Goal: Task Accomplishment & Management: Manage account settings

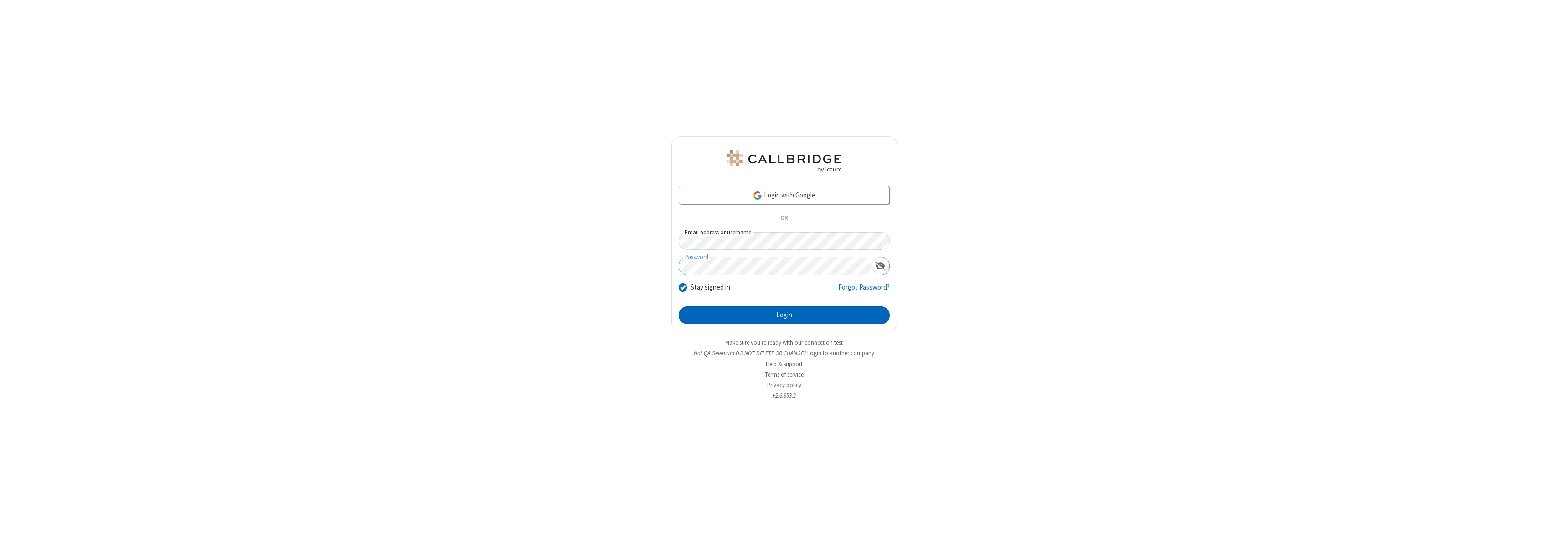
click at [784, 315] on button "Login" at bounding box center [784, 315] width 211 height 18
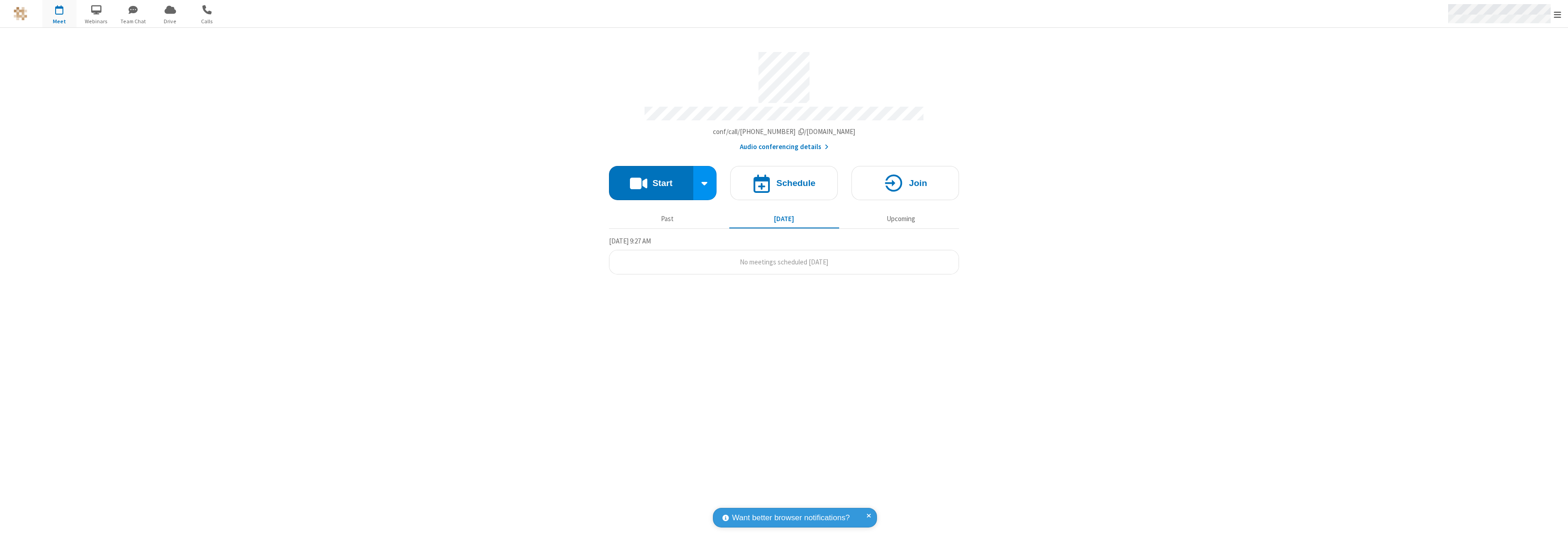
click at [1558, 14] on span "Open menu" at bounding box center [1558, 14] width 7 height 9
click at [1504, 61] on div "Settings" at bounding box center [1504, 61] width 127 height 24
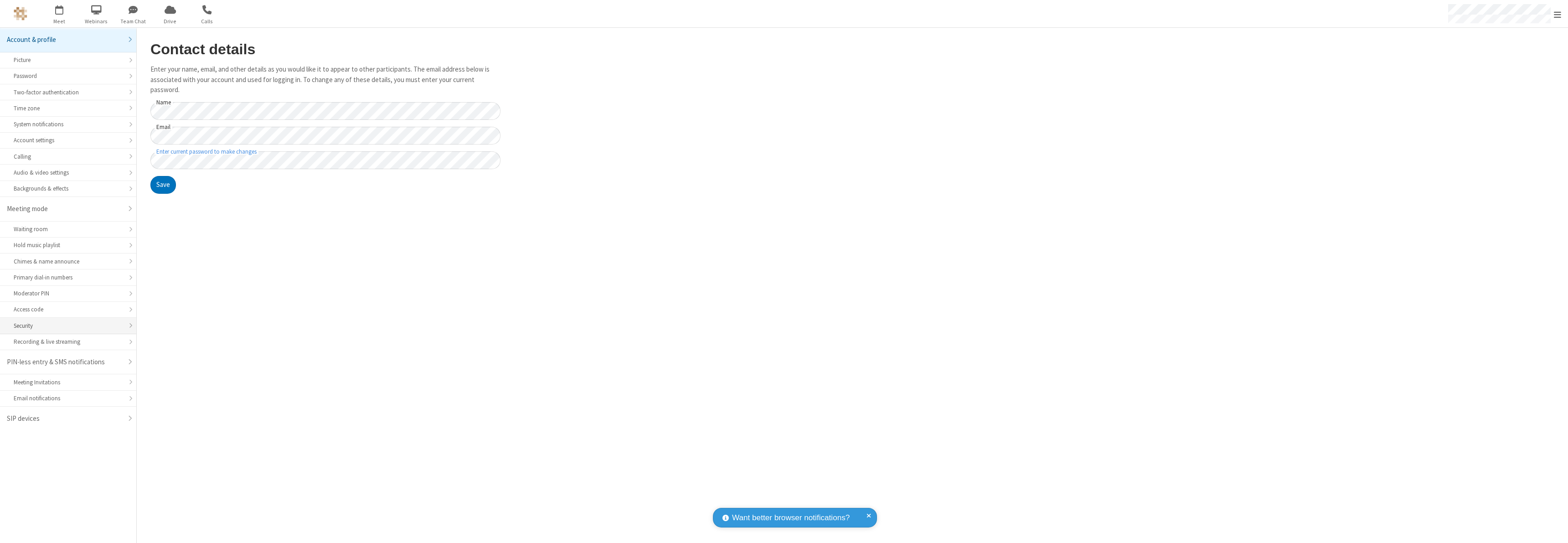
click at [68, 326] on div "Security" at bounding box center [68, 326] width 109 height 9
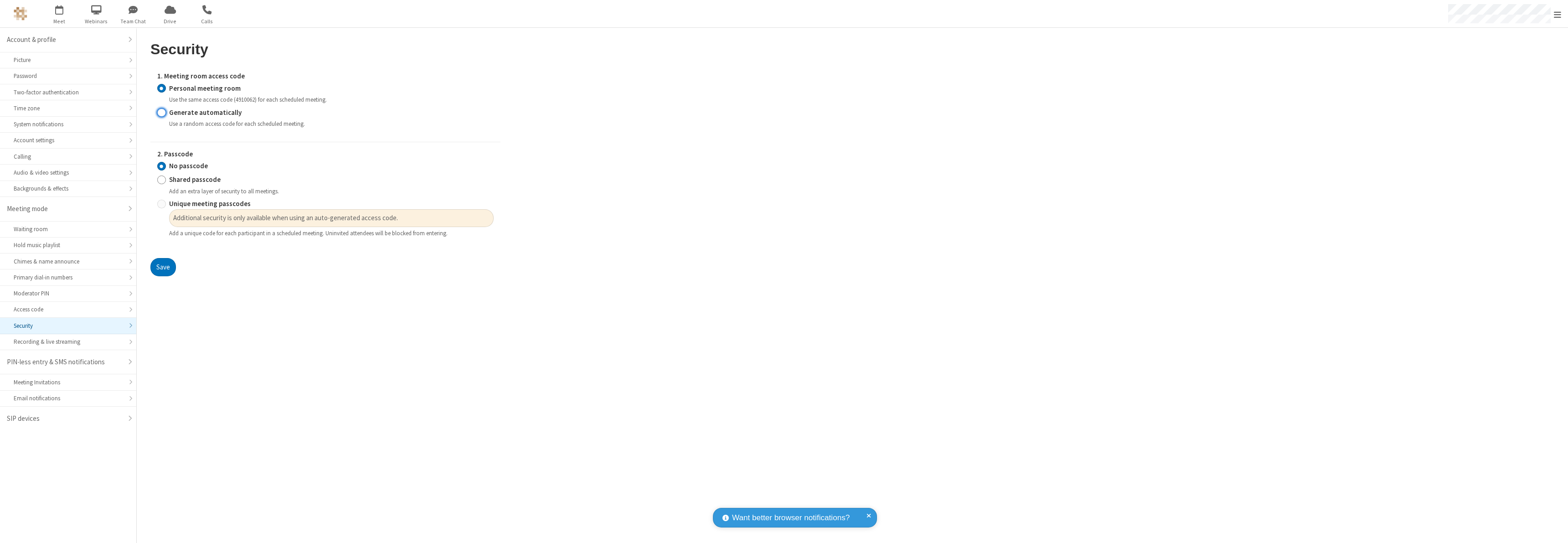
click at [161, 112] on input "Generate automatically" at bounding box center [161, 113] width 9 height 10
radio input "true"
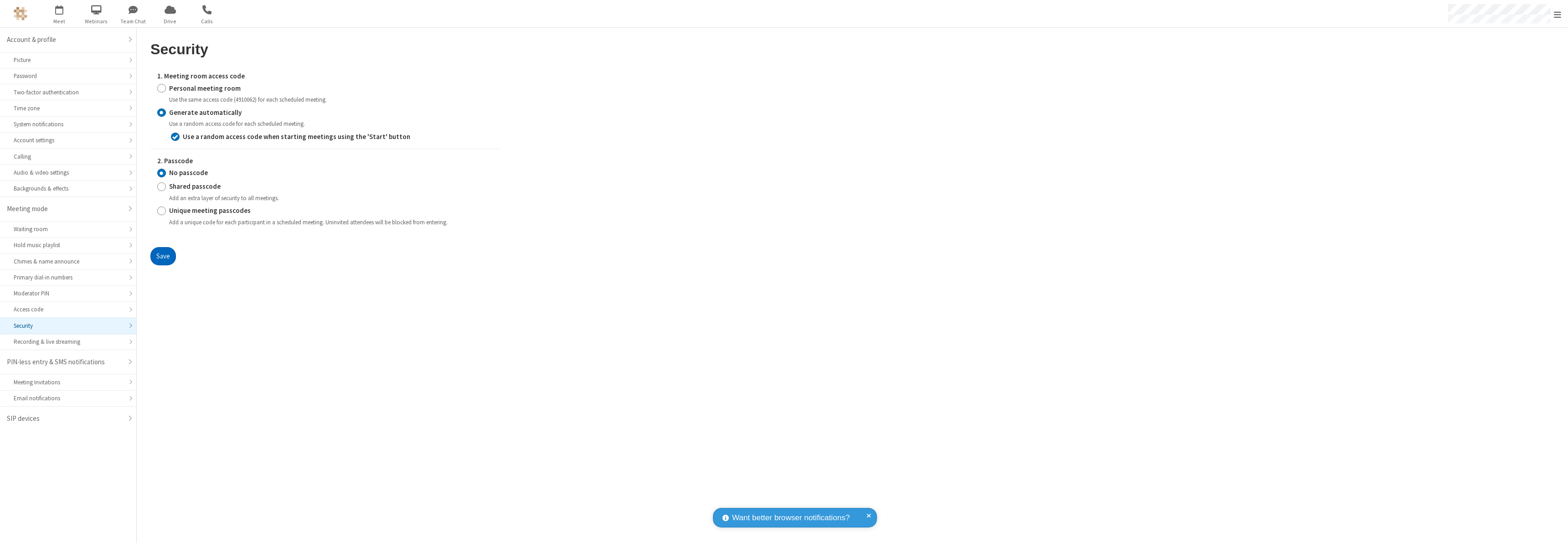
click at [163, 256] on button "Save" at bounding box center [163, 256] width 26 height 18
